Goal: Book appointment/travel/reservation: Book appointment/travel/reservation

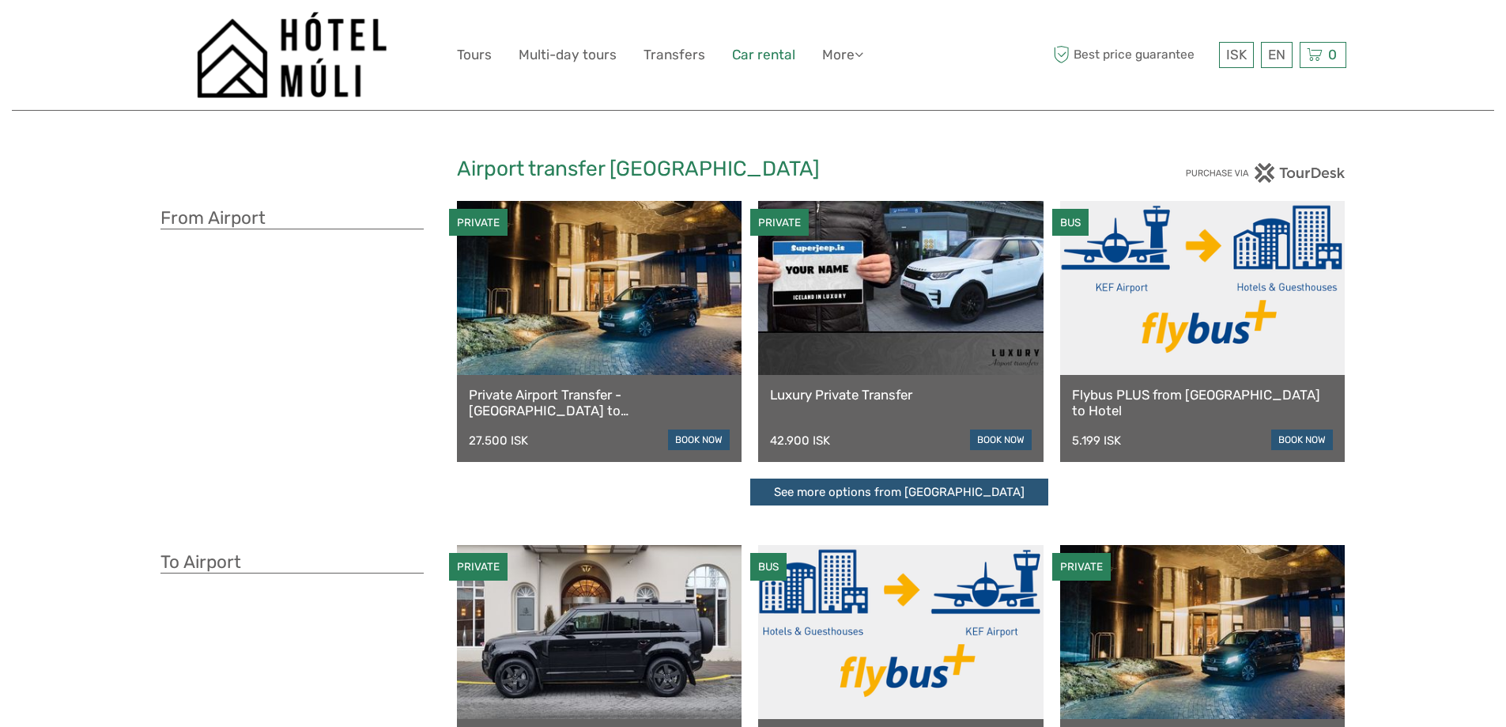
click at [742, 50] on link "Car rental" at bounding box center [763, 54] width 63 height 23
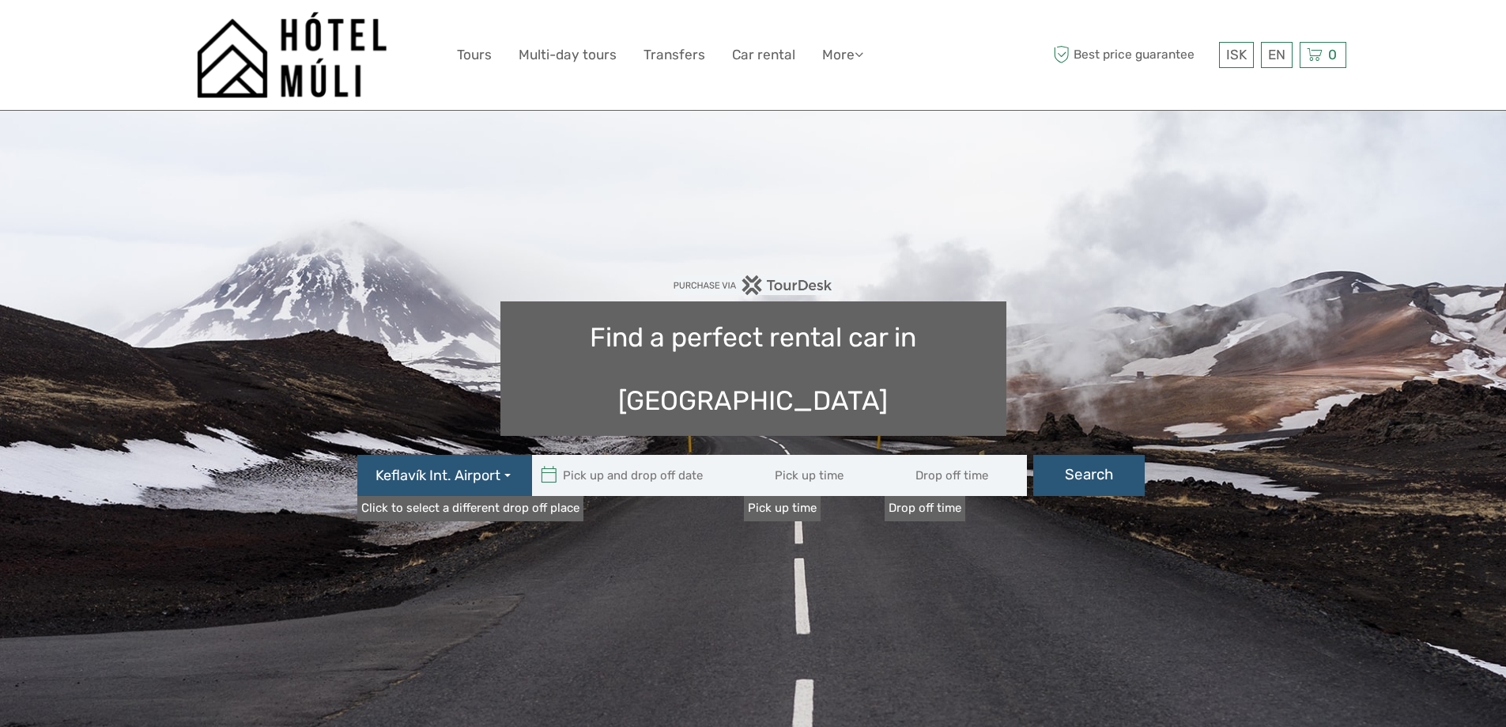
type input "08:00"
